Goal: Check status: Check status

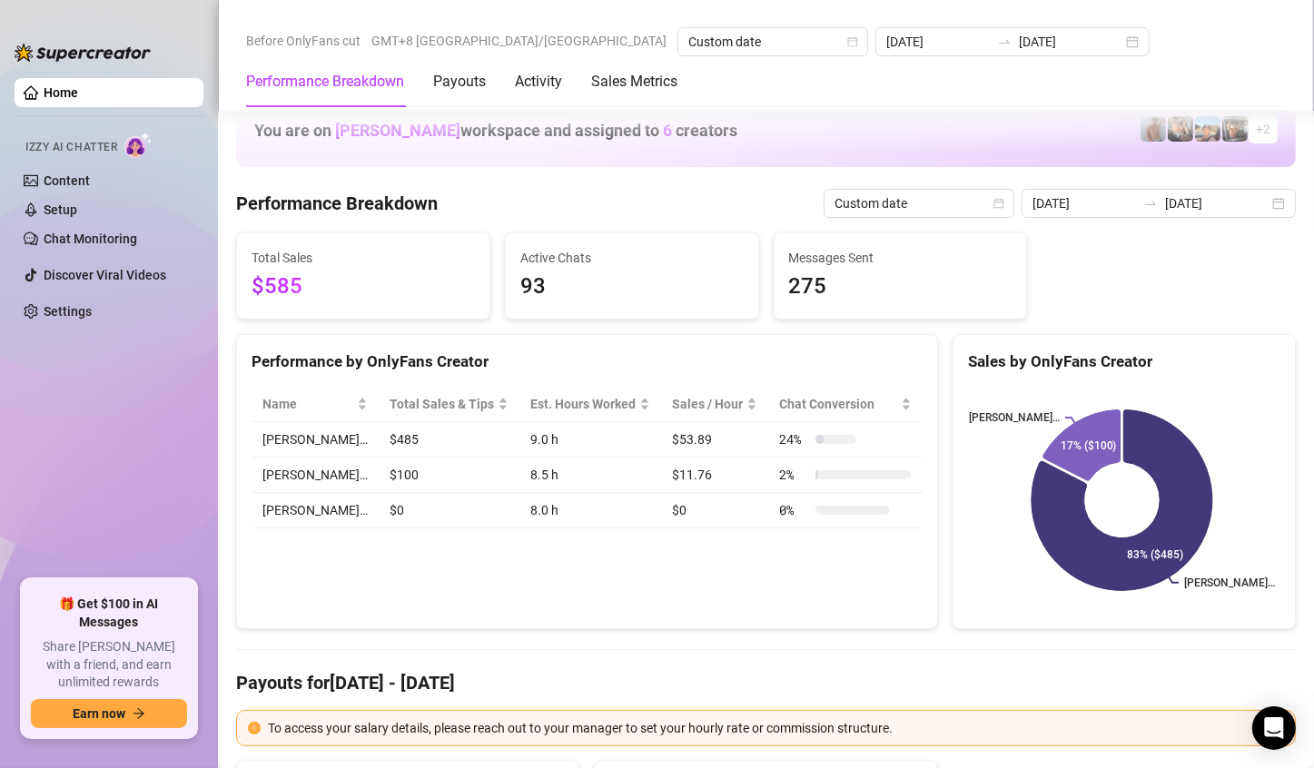
scroll to position [2180, 0]
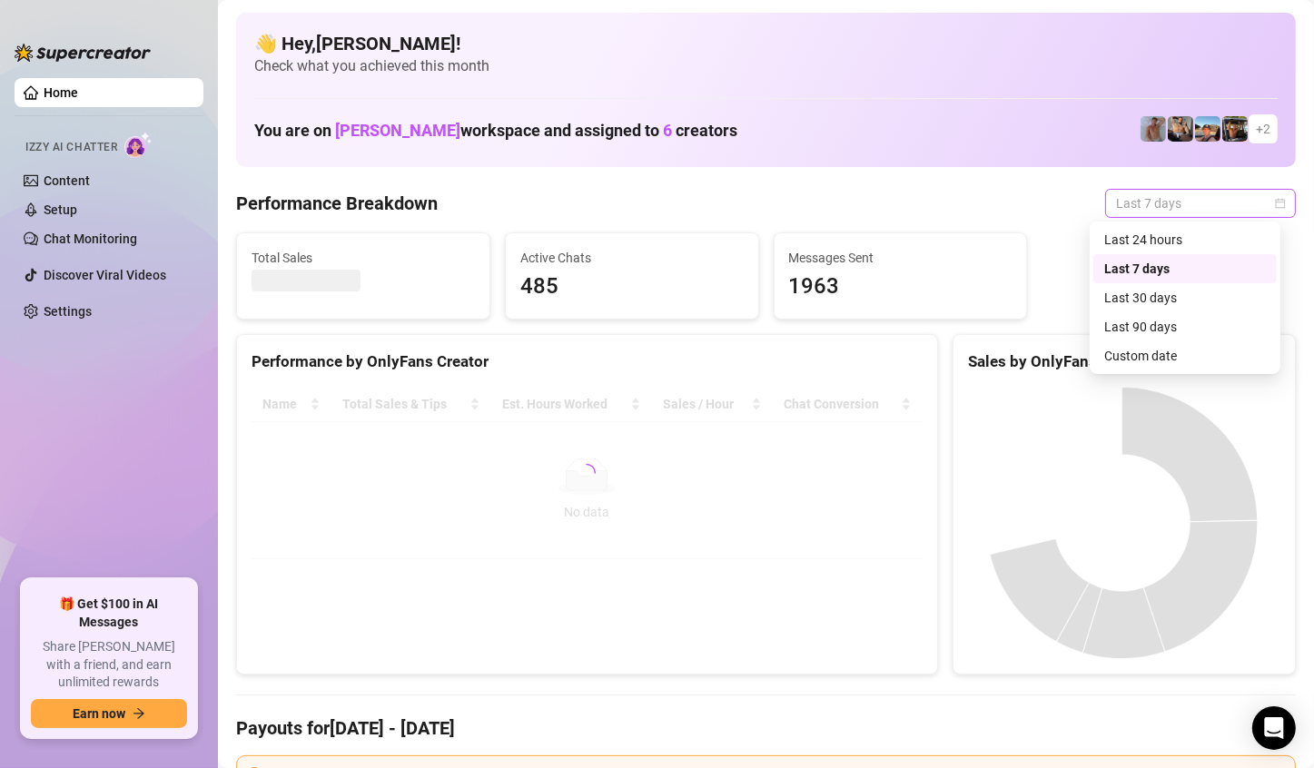
click at [1203, 212] on span "Last 7 days" at bounding box center [1200, 203] width 169 height 27
click at [1165, 343] on div "Custom date" at bounding box center [1185, 356] width 183 height 29
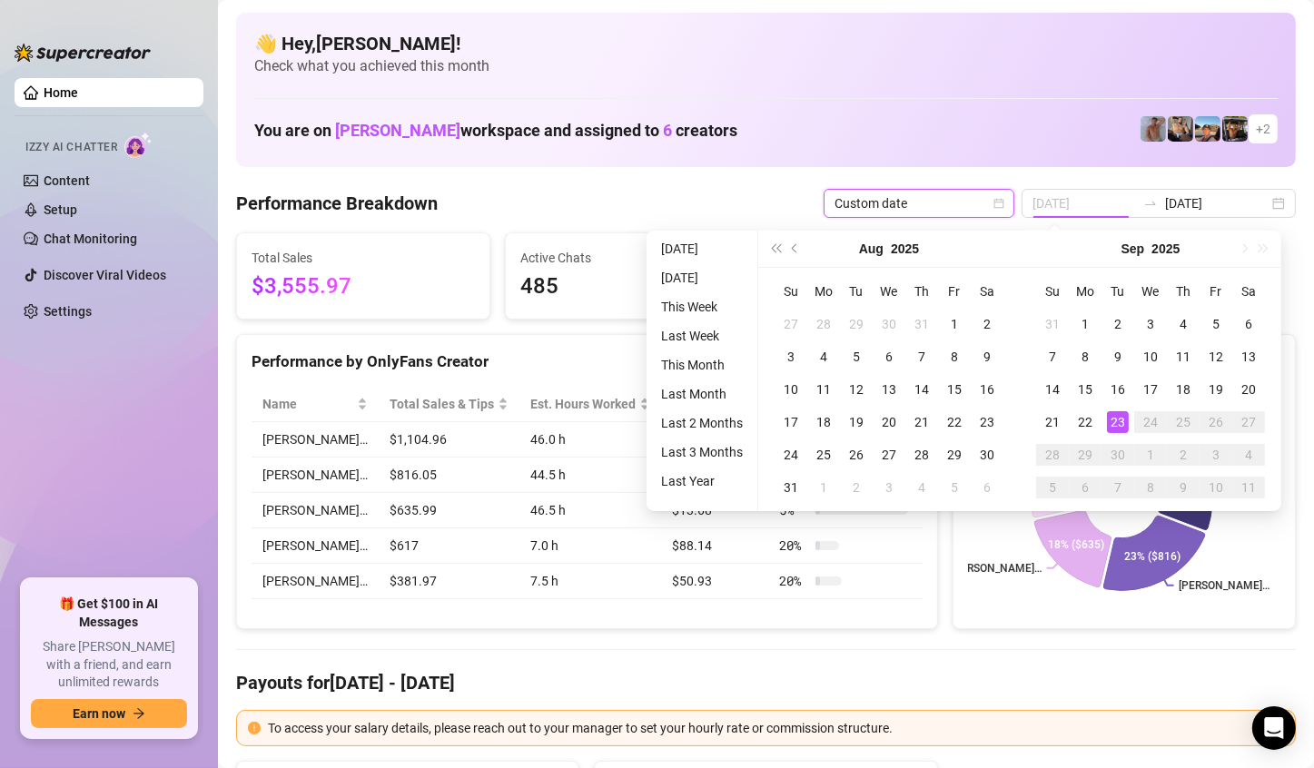
type input "[DATE]"
click at [1115, 425] on div "23" at bounding box center [1118, 422] width 22 height 22
click at [1124, 425] on icon at bounding box center [1168, 471] width 89 height 120
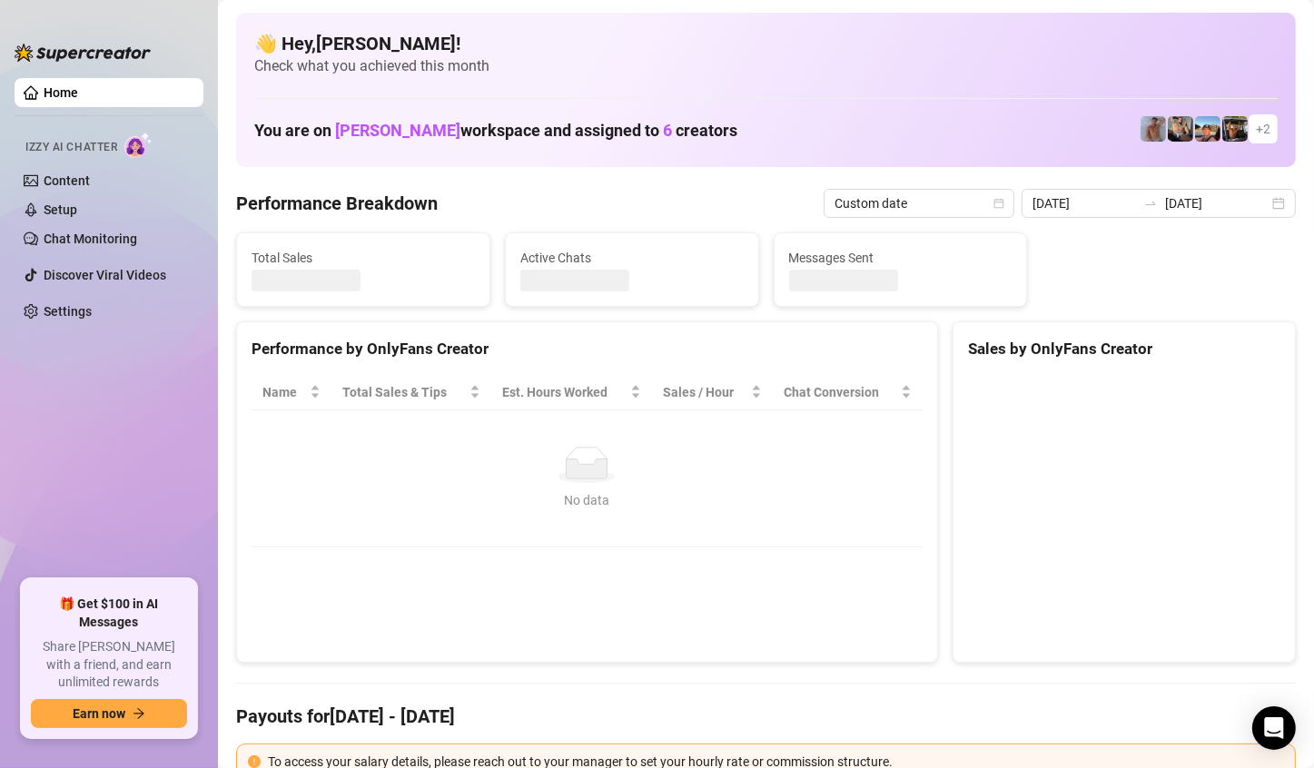
type input "[DATE]"
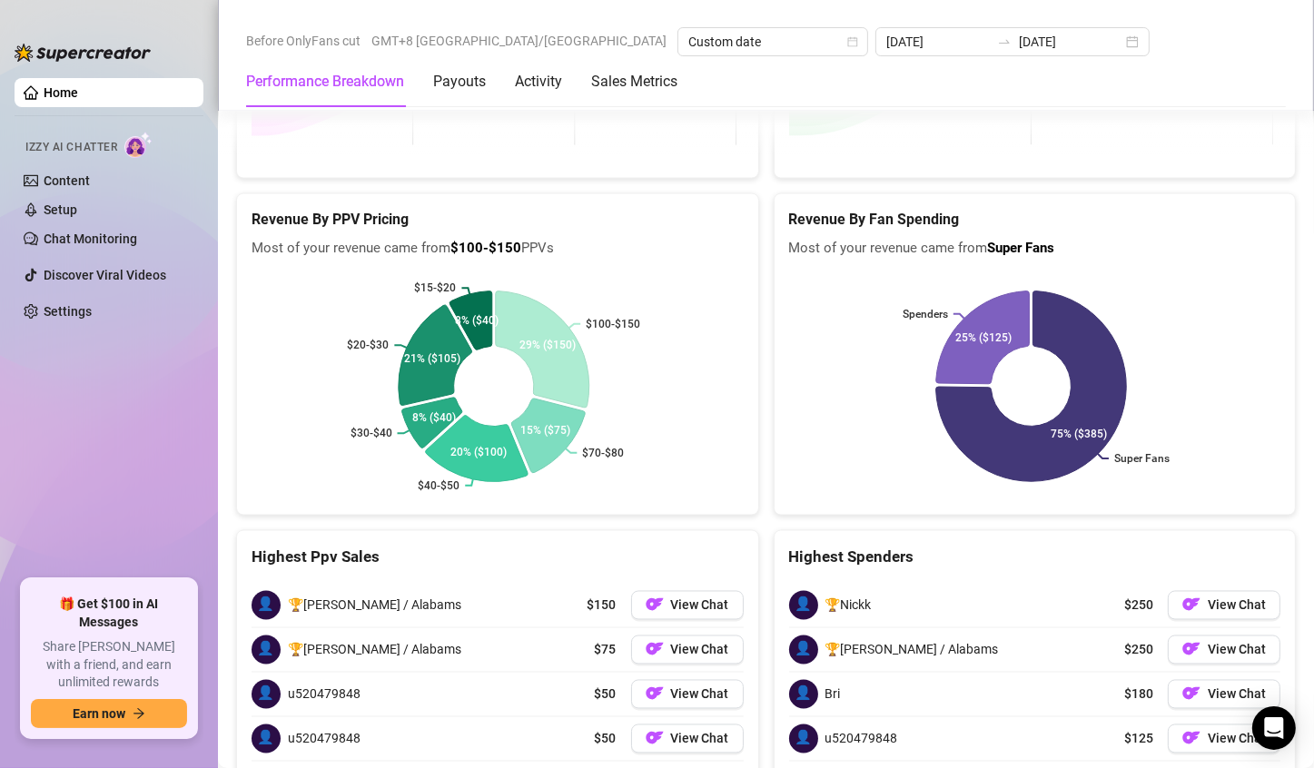
scroll to position [3040, 0]
